Goal: Task Accomplishment & Management: Manage account settings

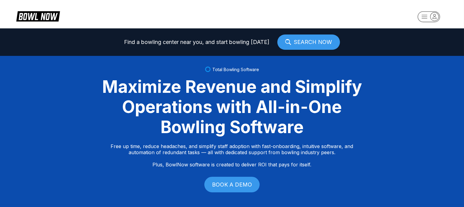
click at [427, 17] on rect "button" at bounding box center [429, 16] width 22 height 11
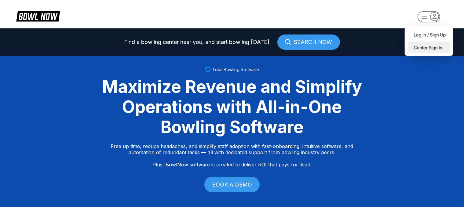
click at [423, 46] on div "Center Sign In" at bounding box center [429, 47] width 42 height 11
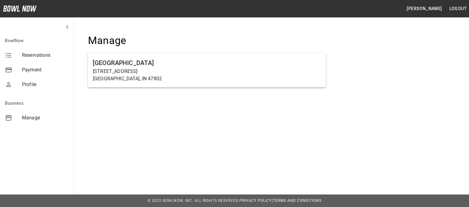
click at [233, 152] on div "[PERSON_NAME] Logout BowlNow Reservations Payment Profile Business Manage Manag…" at bounding box center [234, 103] width 469 height 207
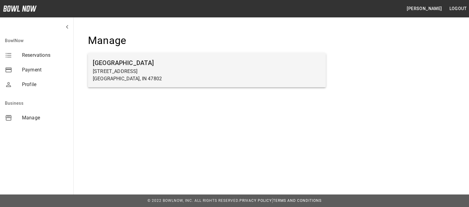
click at [118, 66] on h6 "[GEOGRAPHIC_DATA]" at bounding box center [207, 63] width 228 height 10
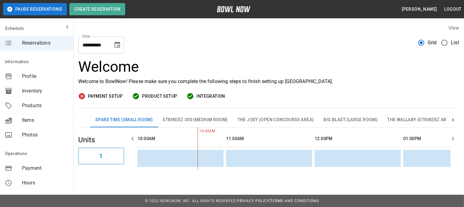
click at [28, 75] on span "Profile" at bounding box center [45, 76] width 46 height 7
